Goal: Navigation & Orientation: Understand site structure

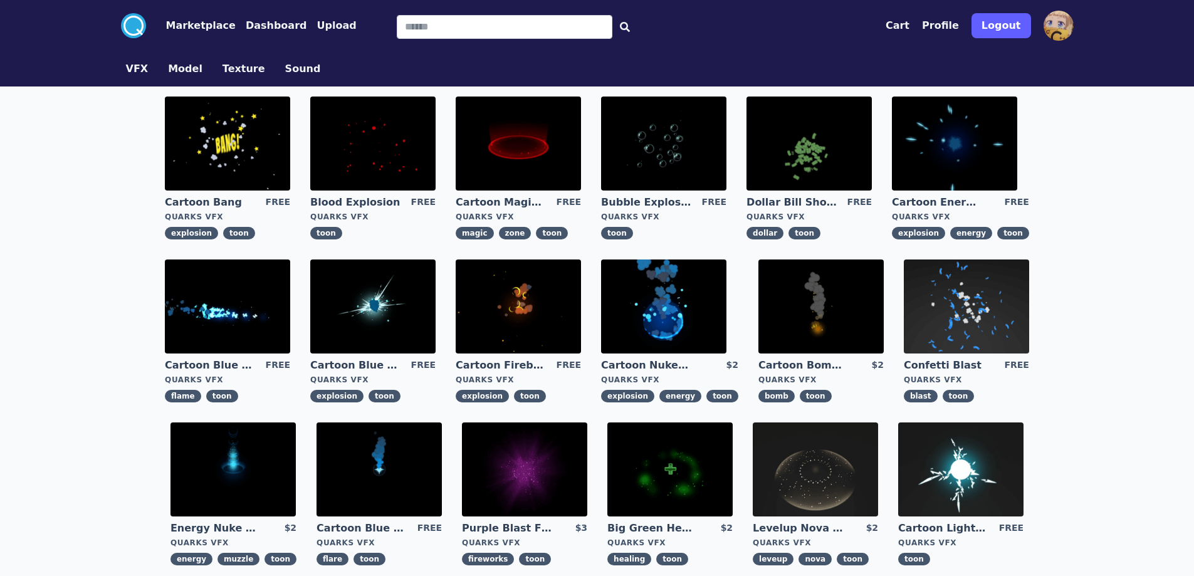
click at [186, 26] on button "Marketplace" at bounding box center [201, 25] width 70 height 15
click at [234, 76] on button "Texture" at bounding box center [244, 68] width 43 height 15
click at [236, 75] on button "Texture" at bounding box center [244, 68] width 43 height 15
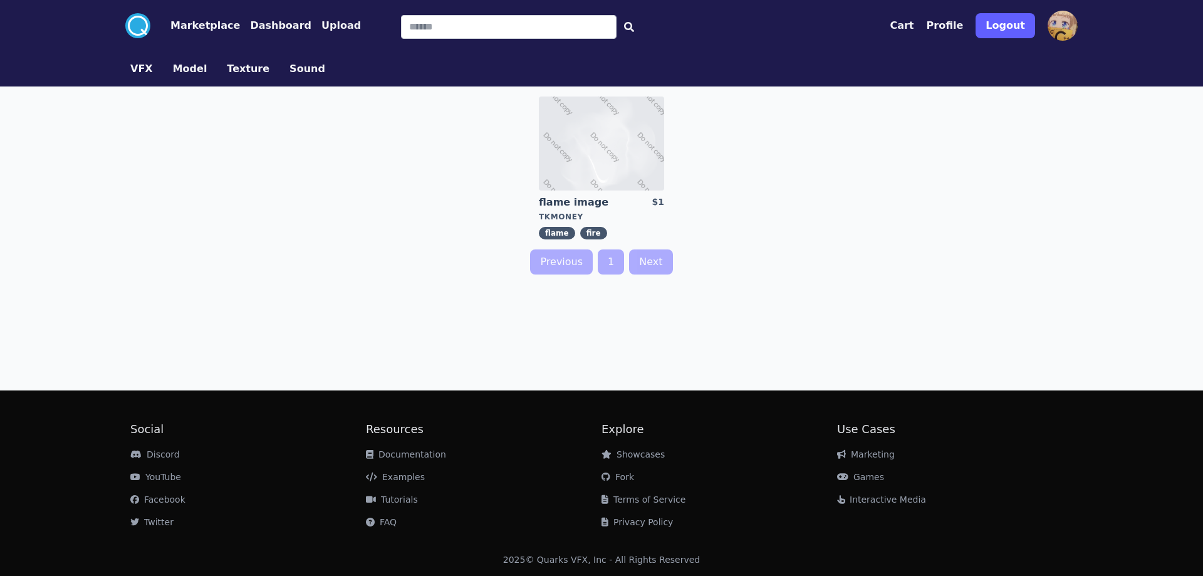
click at [290, 68] on button "Sound" at bounding box center [308, 68] width 36 height 15
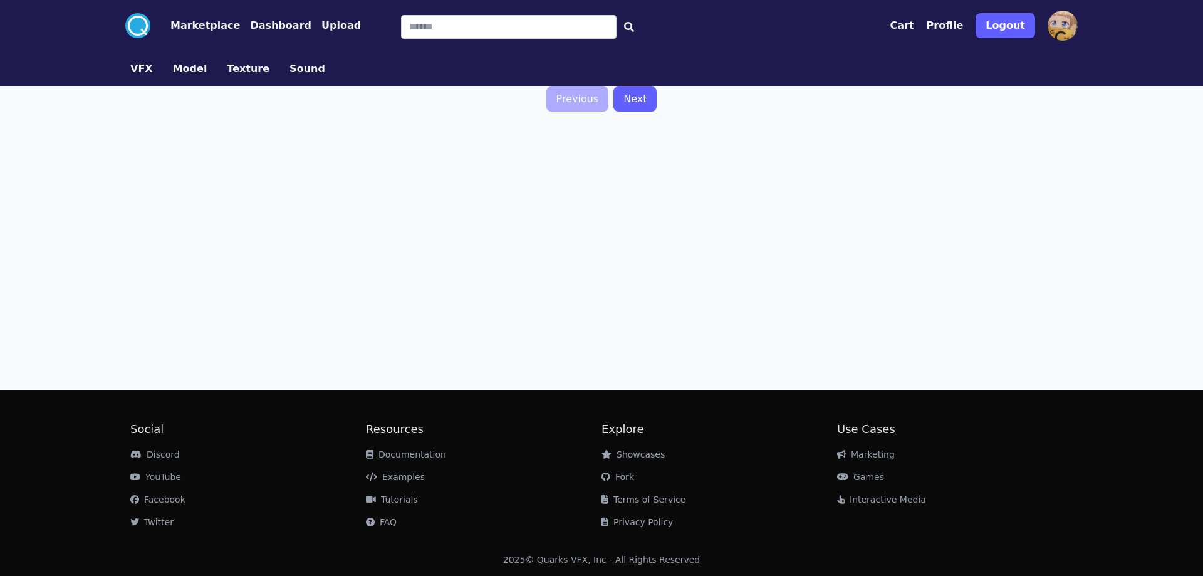
click at [198, 30] on button "Marketplace" at bounding box center [205, 25] width 70 height 15
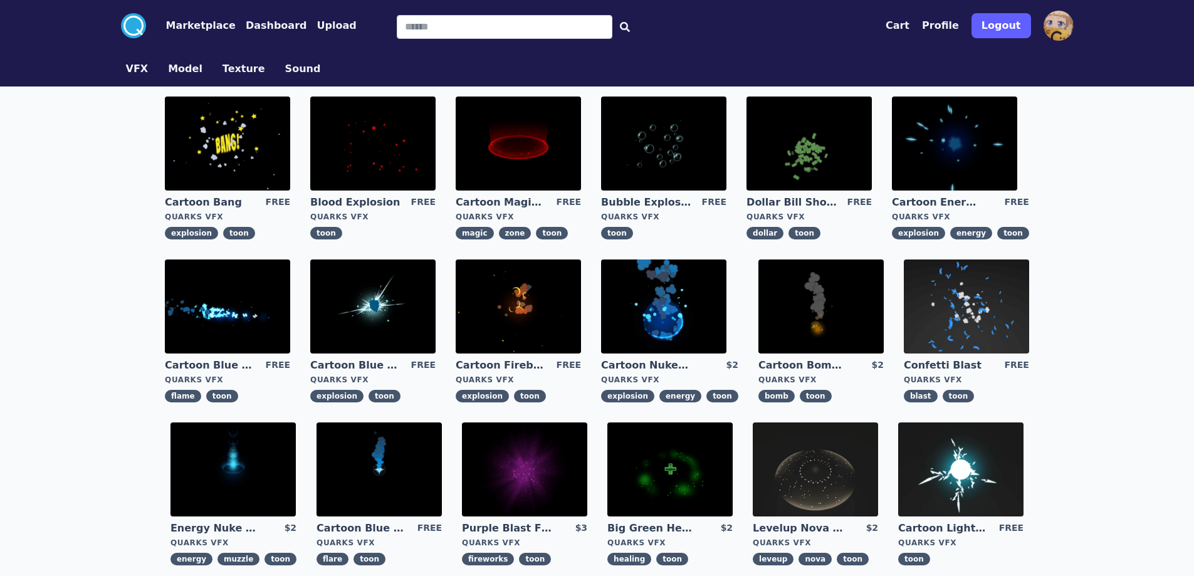
click at [268, 26] on button "Dashboard" at bounding box center [276, 25] width 61 height 15
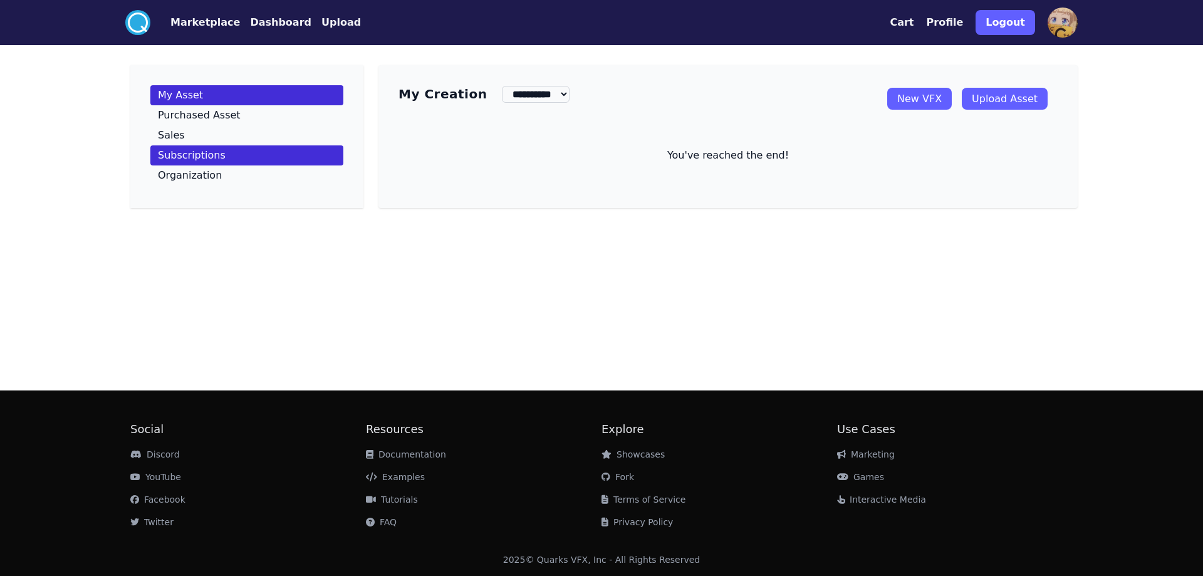
click at [208, 160] on p "Subscriptions" at bounding box center [192, 155] width 68 height 10
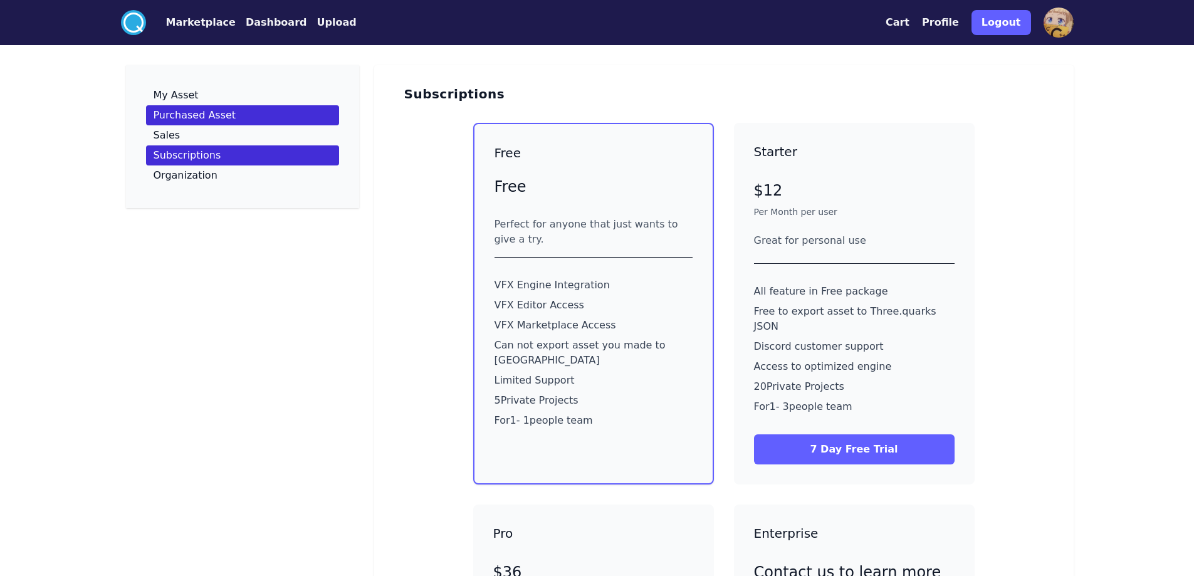
click at [235, 122] on link "Purchased Asset" at bounding box center [242, 115] width 193 height 20
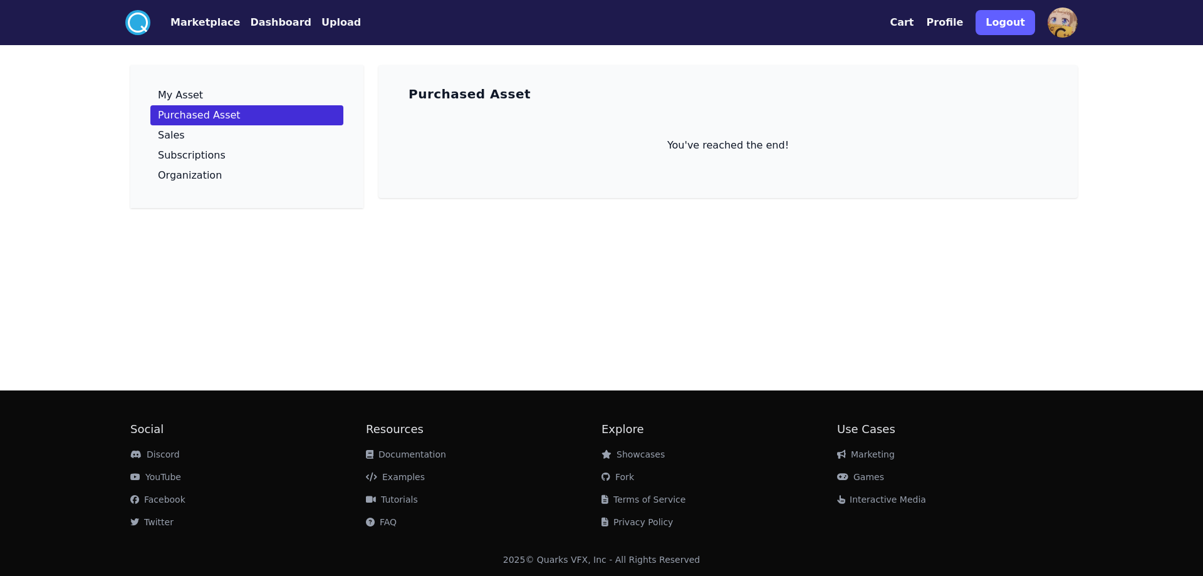
click at [244, 105] on link "Purchased Asset" at bounding box center [246, 115] width 193 height 20
click at [251, 96] on link "My Asset" at bounding box center [246, 95] width 193 height 20
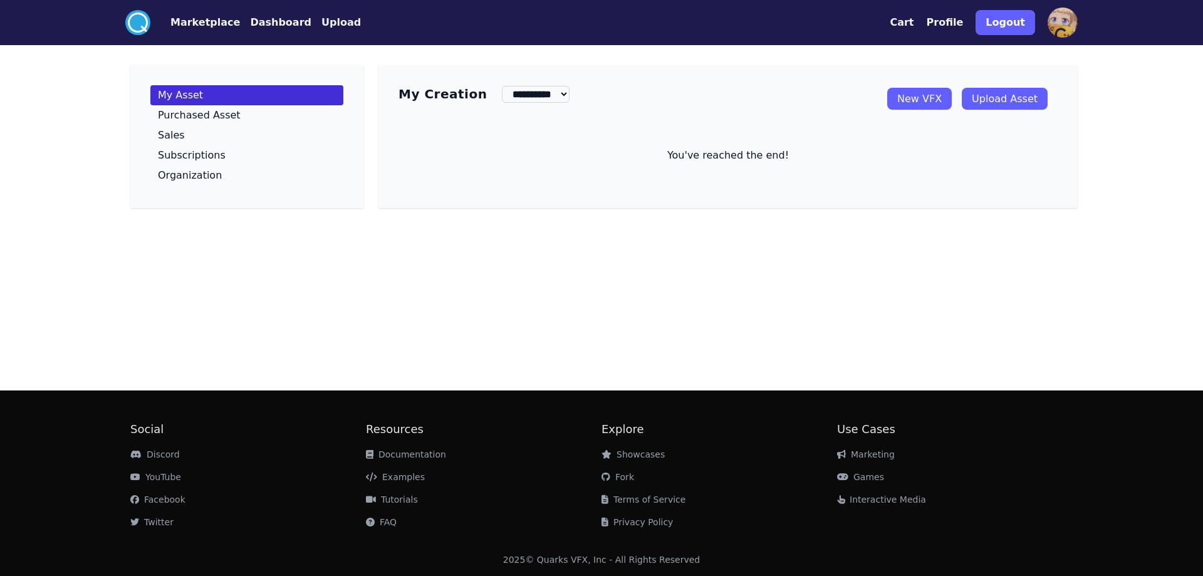
click at [933, 107] on link "New VFX" at bounding box center [920, 99] width 65 height 22
click at [204, 9] on div ".cls-1{fill:#fff;}.cls-2{fill:#29abe2;} Marketplace Dashboard Upload Cart Profi…" at bounding box center [601, 22] width 963 height 45
click at [202, 18] on button "Marketplace" at bounding box center [205, 22] width 70 height 15
